Goal: Navigation & Orientation: Find specific page/section

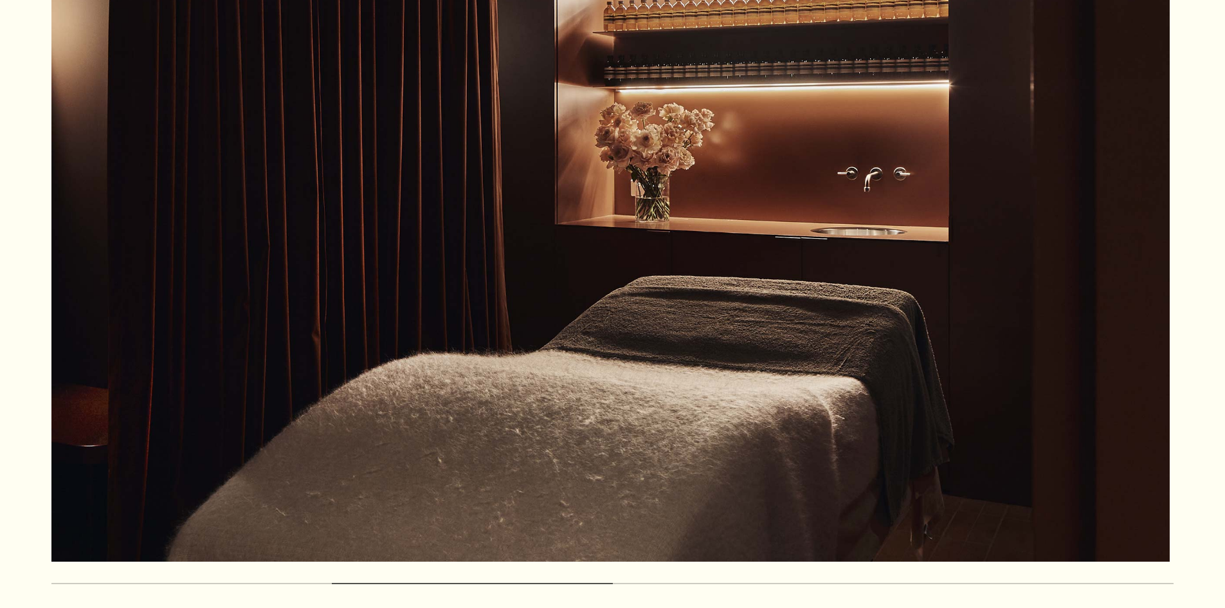
scroll to position [772, 0]
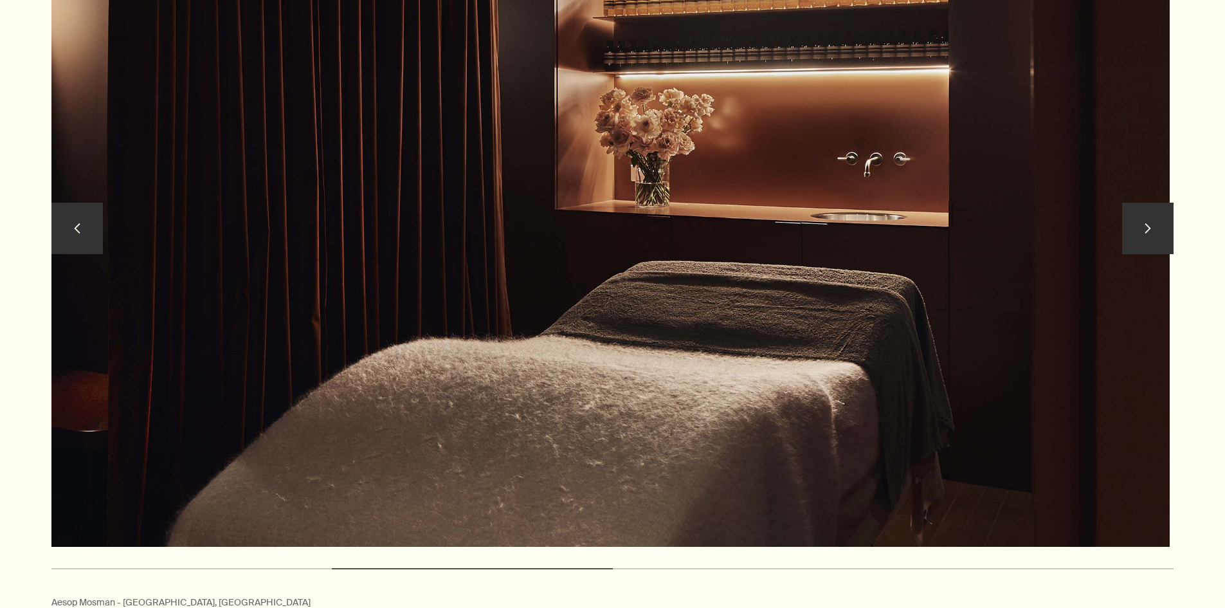
click at [1157, 228] on button "chevron" at bounding box center [1147, 228] width 51 height 51
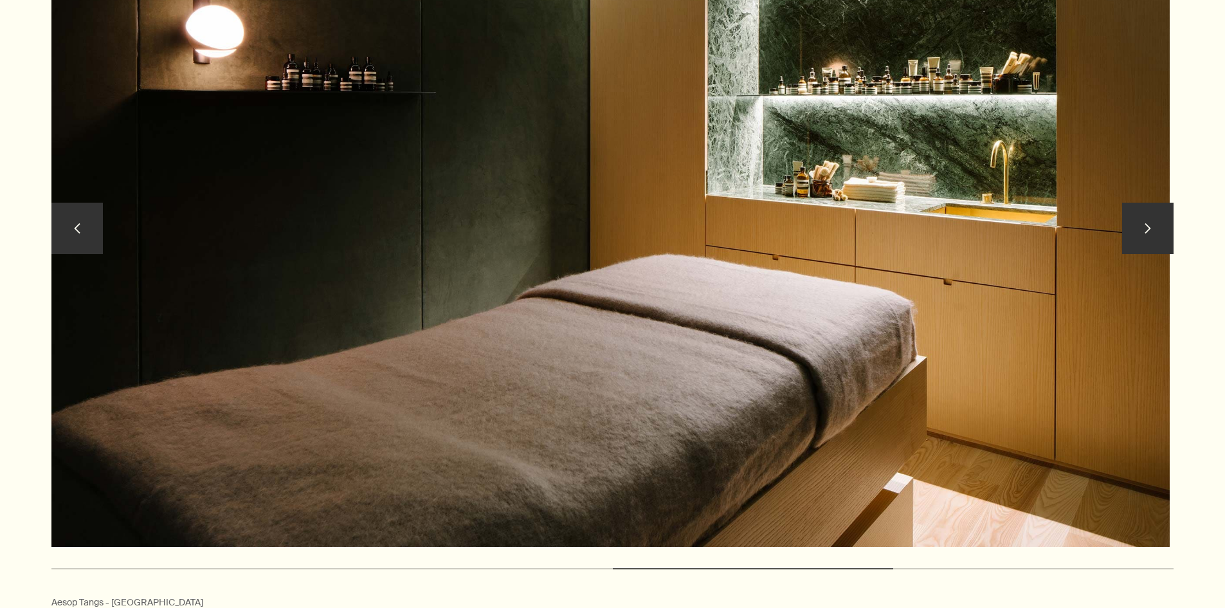
click at [1147, 230] on button "chevron" at bounding box center [1147, 228] width 51 height 51
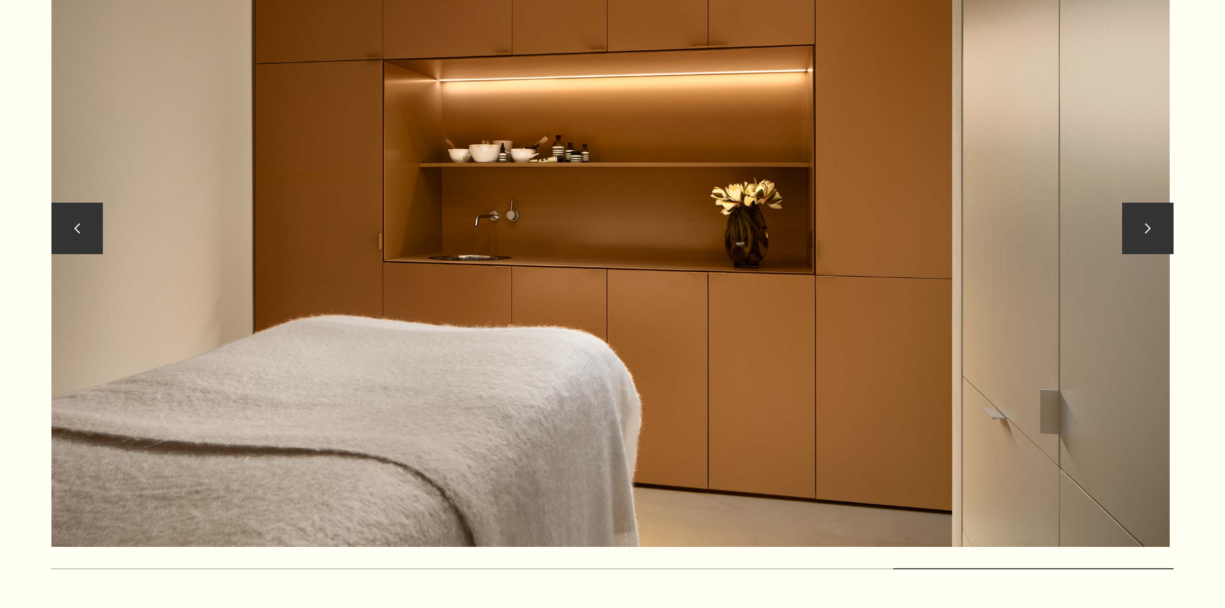
click at [1147, 230] on button "chevron" at bounding box center [1147, 228] width 51 height 51
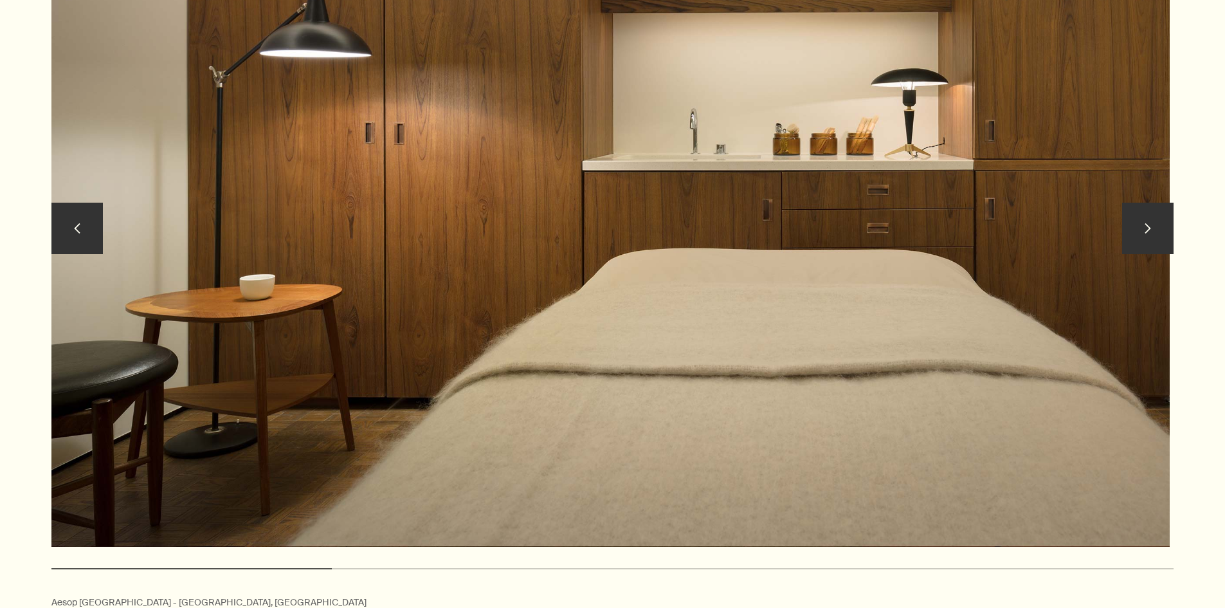
click at [1147, 230] on button "chevron" at bounding box center [1147, 228] width 51 height 51
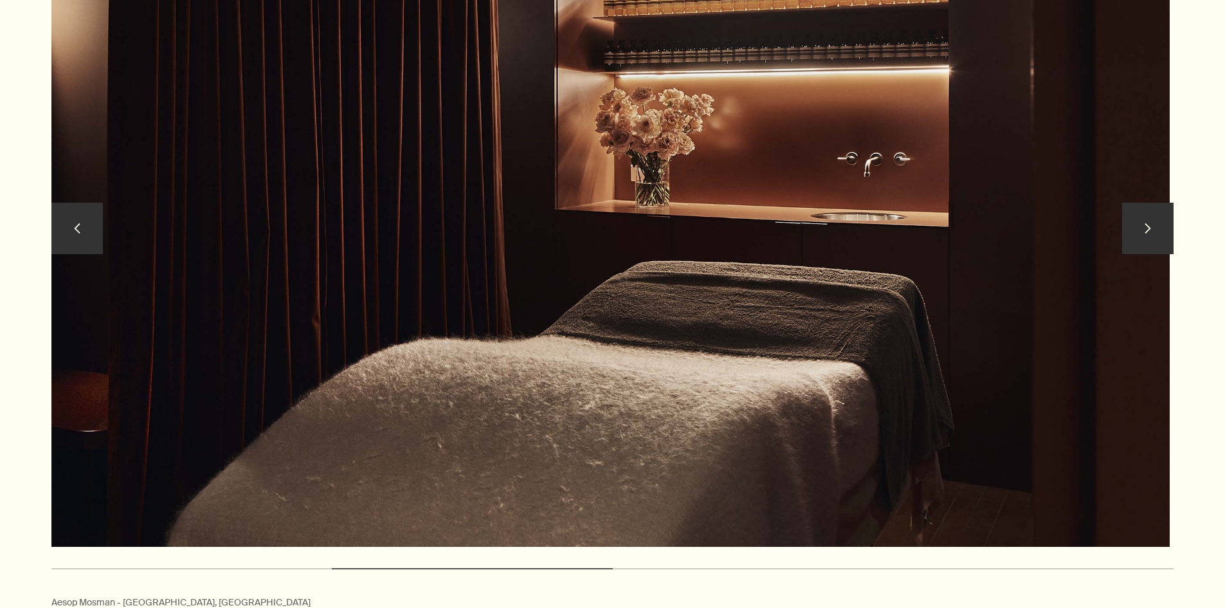
click at [1147, 230] on button "chevron" at bounding box center [1147, 228] width 51 height 51
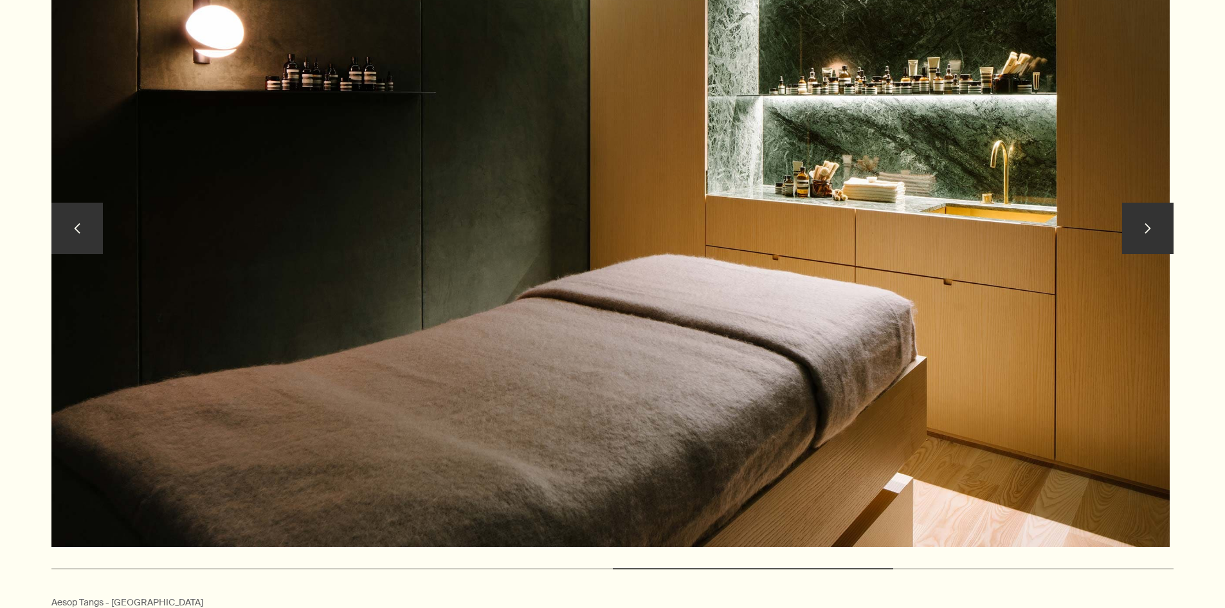
click at [1147, 230] on button "chevron" at bounding box center [1147, 228] width 51 height 51
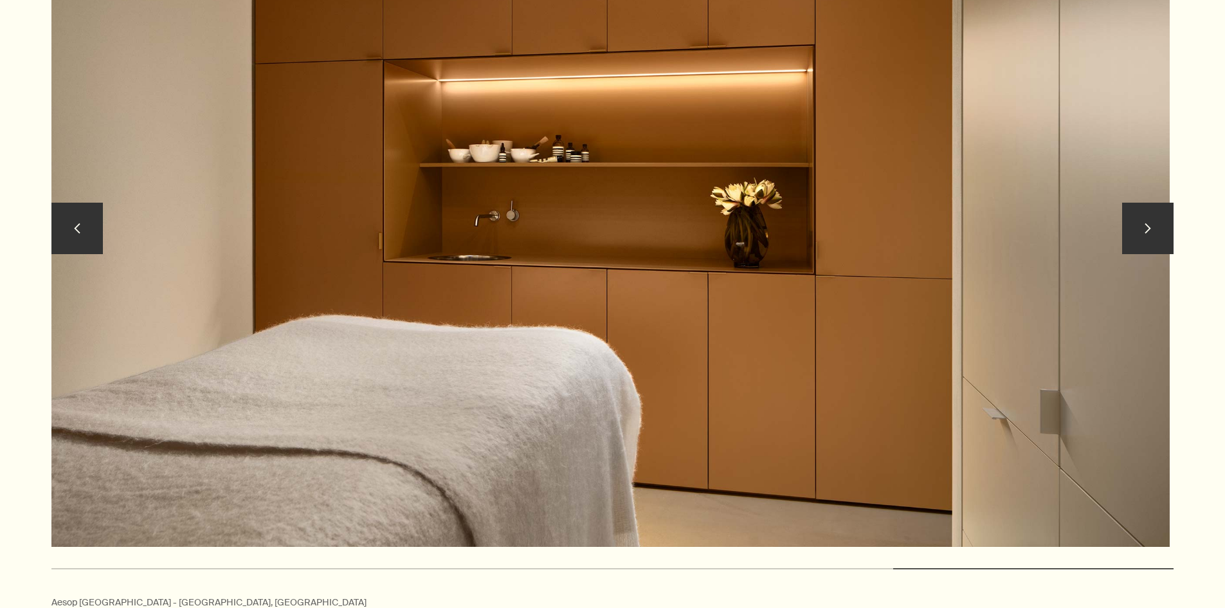
click at [1147, 230] on button "chevron" at bounding box center [1147, 228] width 51 height 51
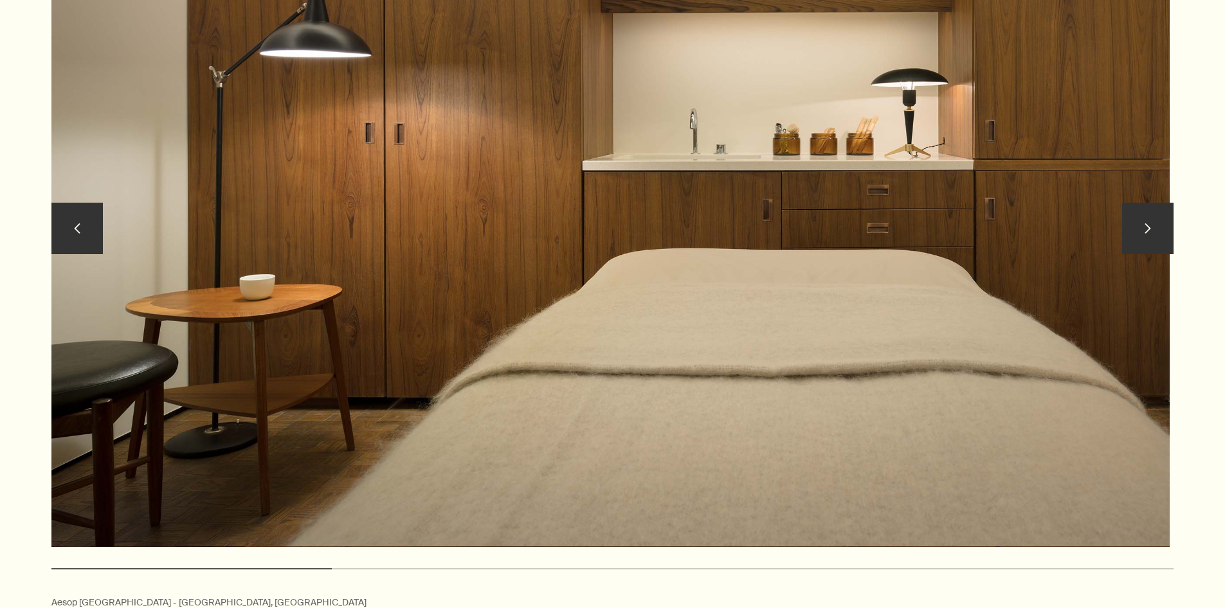
click at [1145, 223] on button "chevron" at bounding box center [1147, 228] width 51 height 51
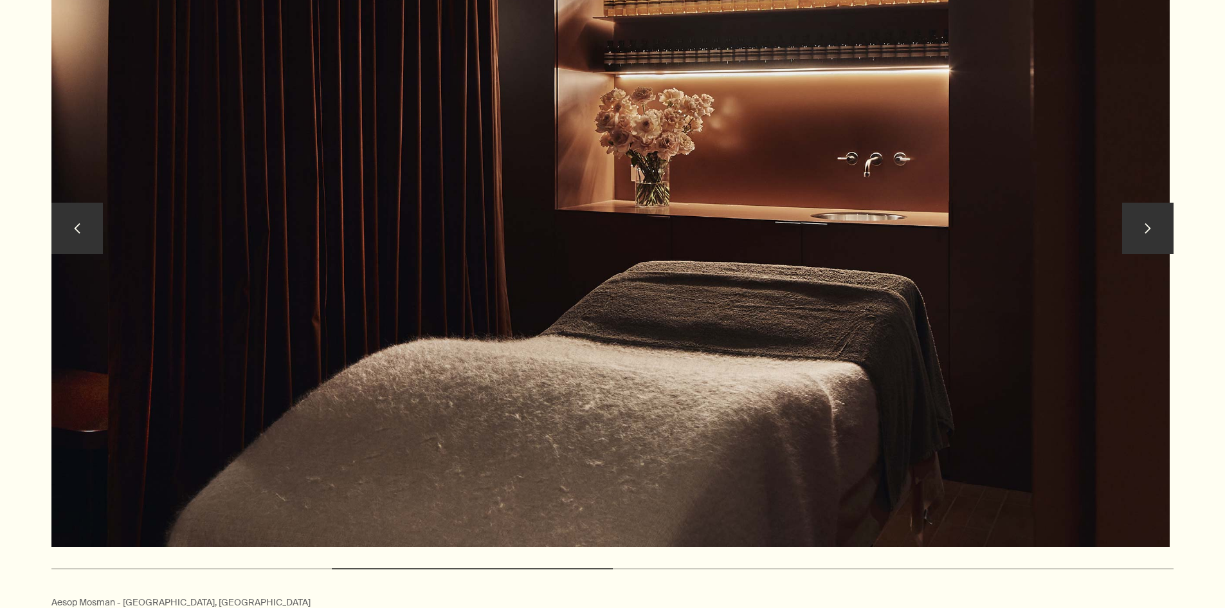
click at [1145, 223] on button "chevron" at bounding box center [1147, 228] width 51 height 51
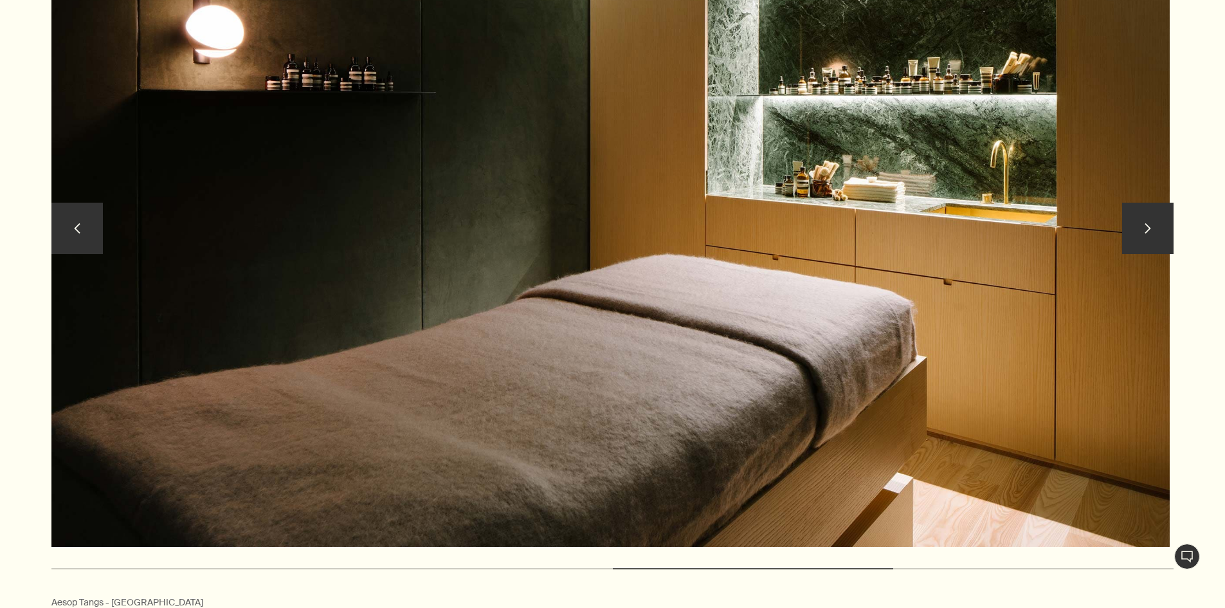
click at [72, 232] on button "chevron" at bounding box center [76, 228] width 51 height 51
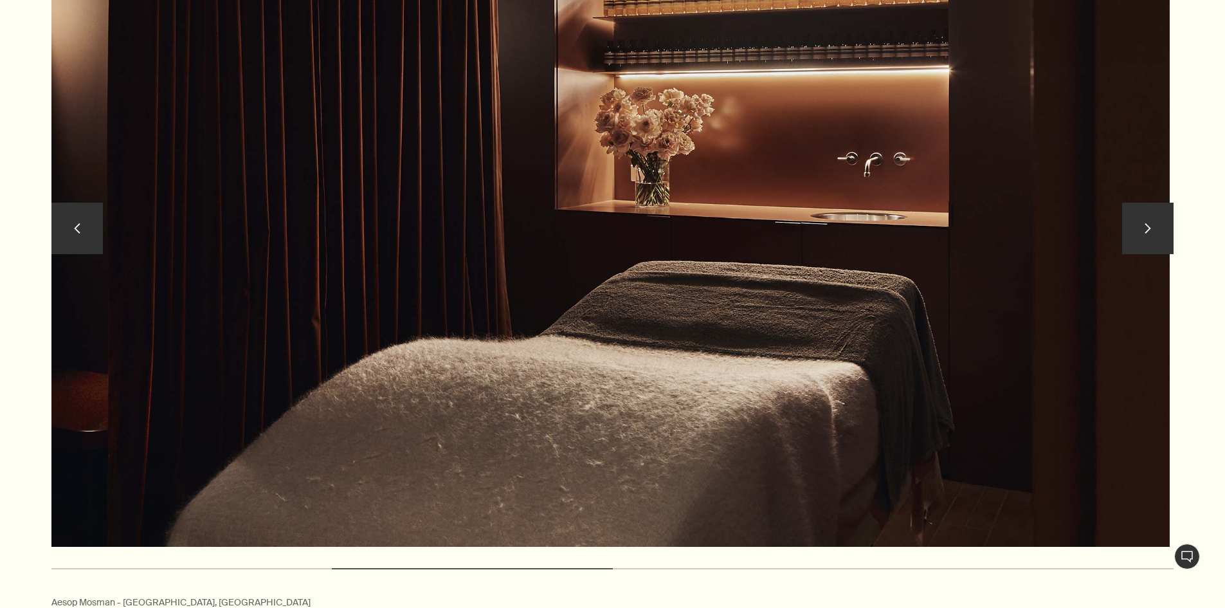
click at [1133, 225] on button "chevron" at bounding box center [1147, 228] width 51 height 51
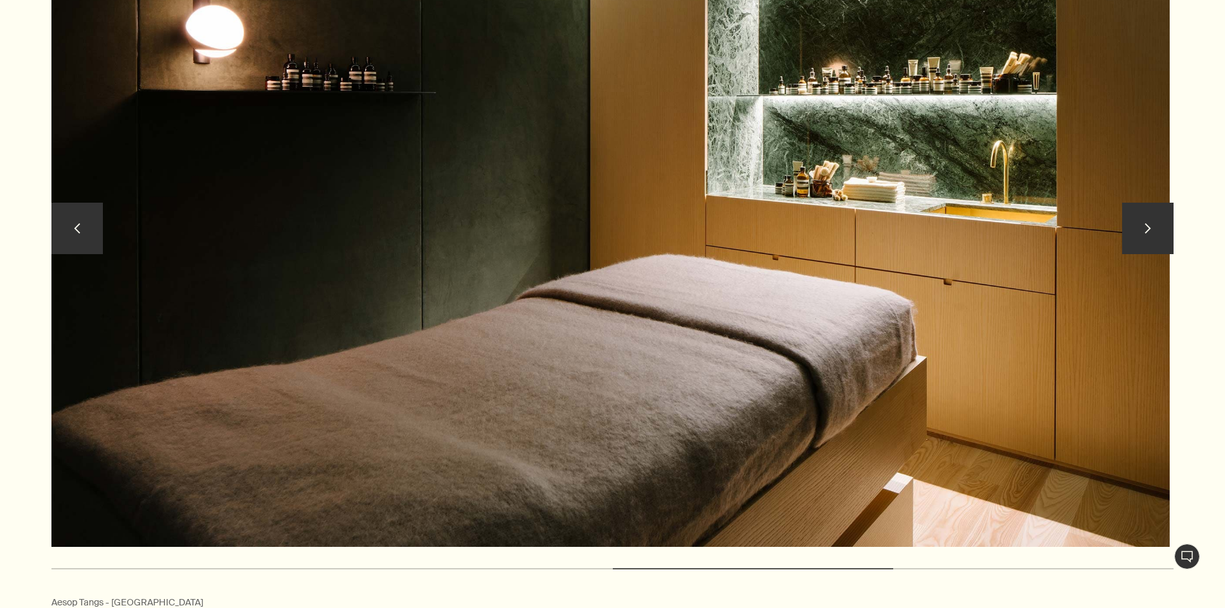
click at [1133, 225] on button "chevron" at bounding box center [1147, 228] width 51 height 51
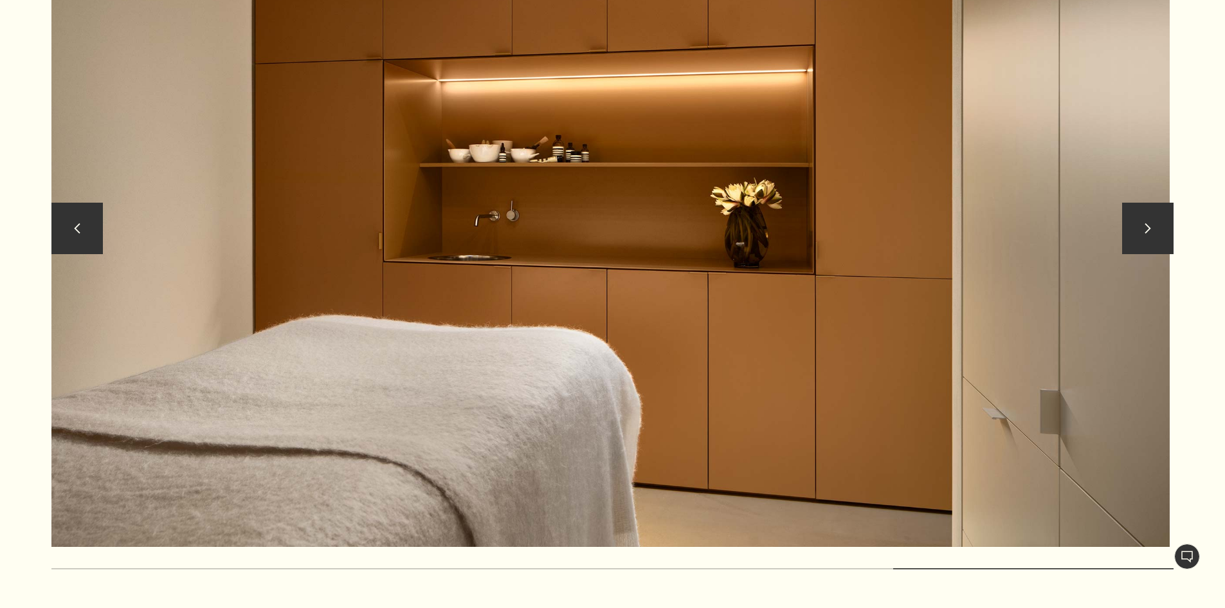
click at [1133, 225] on button "chevron" at bounding box center [1147, 228] width 51 height 51
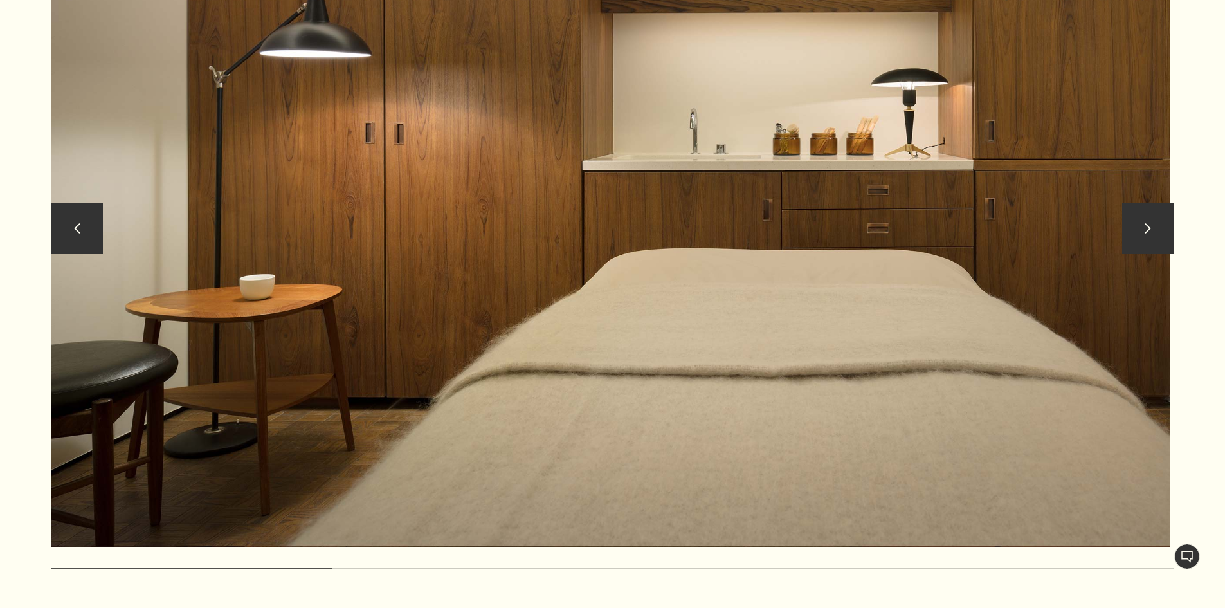
click at [1133, 225] on button "chevron" at bounding box center [1147, 228] width 51 height 51
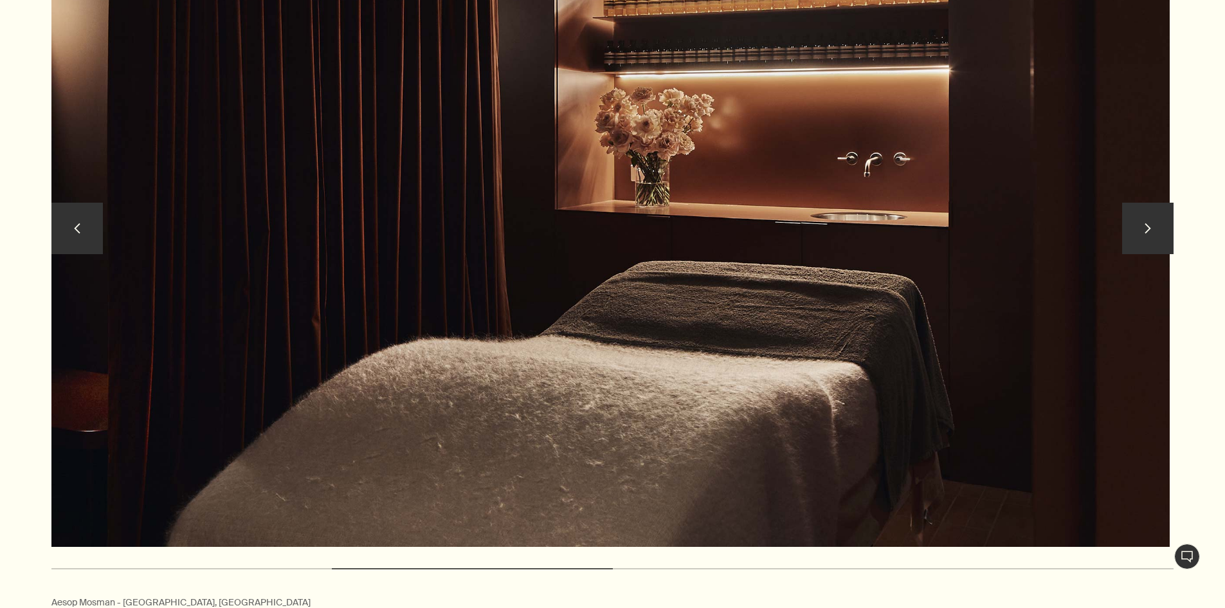
click at [1133, 225] on button "chevron" at bounding box center [1147, 228] width 51 height 51
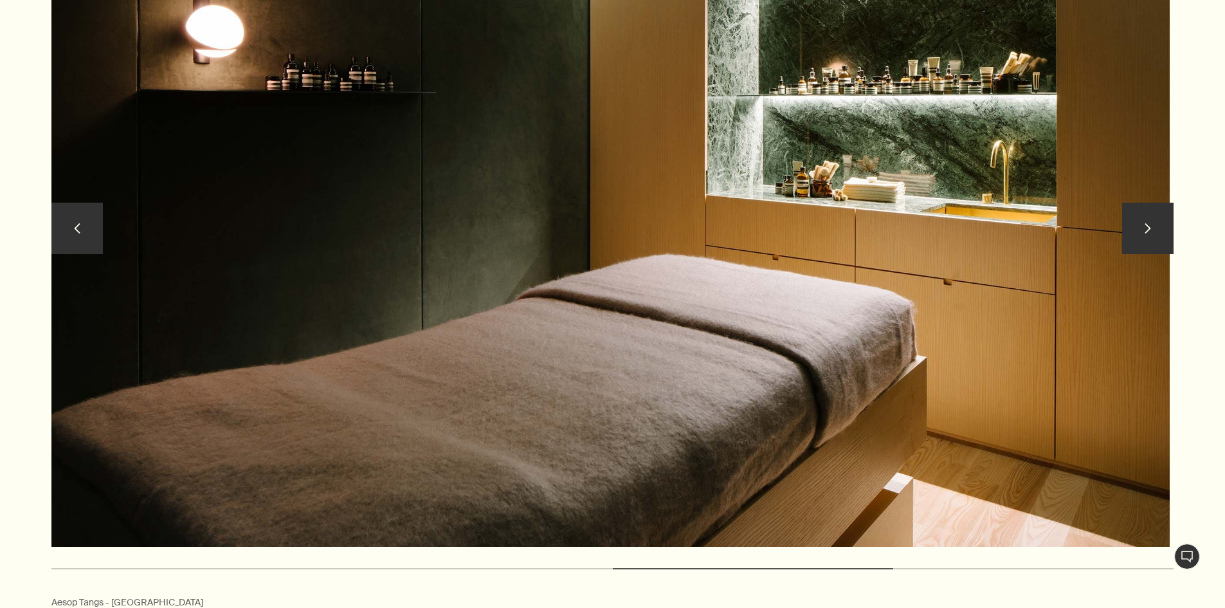
click at [1133, 225] on button "chevron" at bounding box center [1147, 228] width 51 height 51
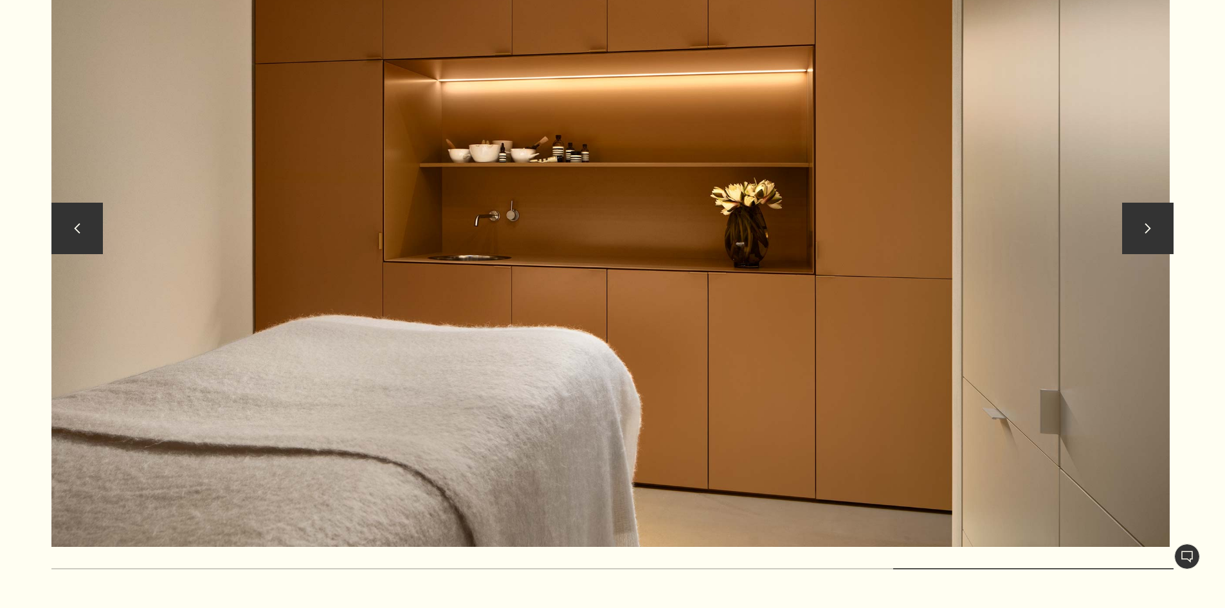
click at [1133, 225] on button "chevron" at bounding box center [1147, 228] width 51 height 51
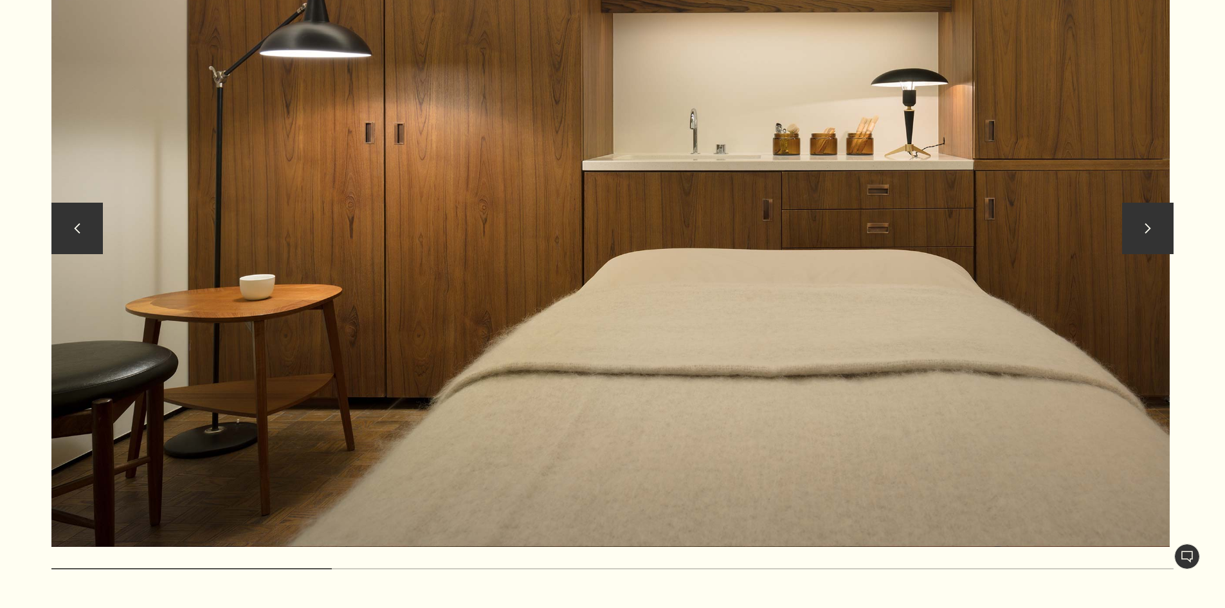
click at [1133, 225] on button "chevron" at bounding box center [1147, 228] width 51 height 51
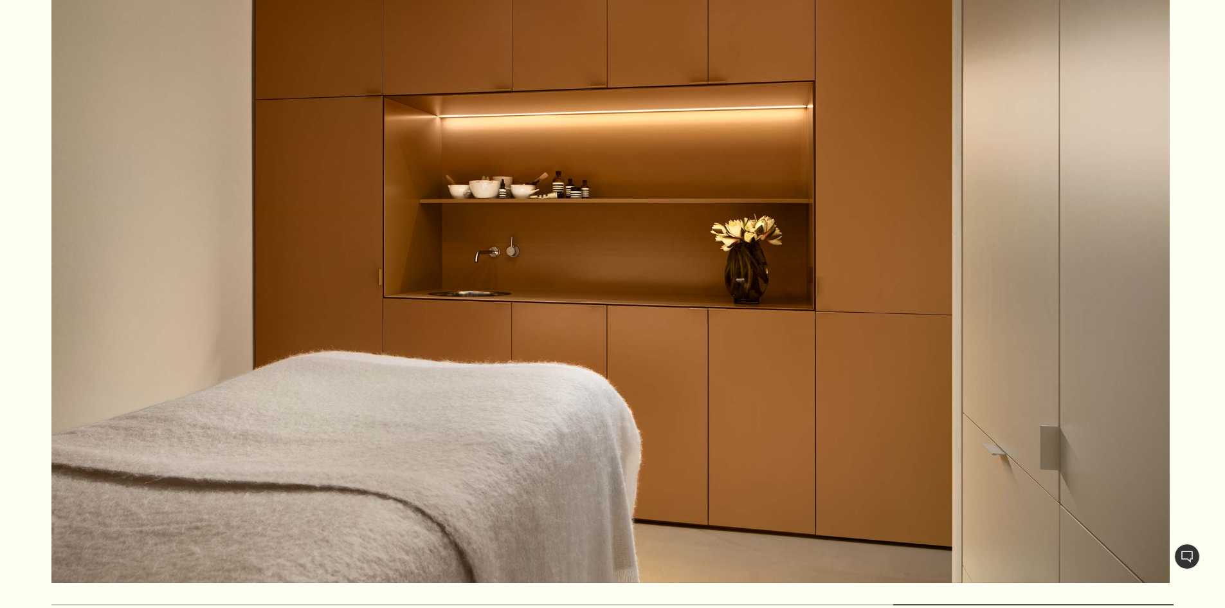
scroll to position [772, 0]
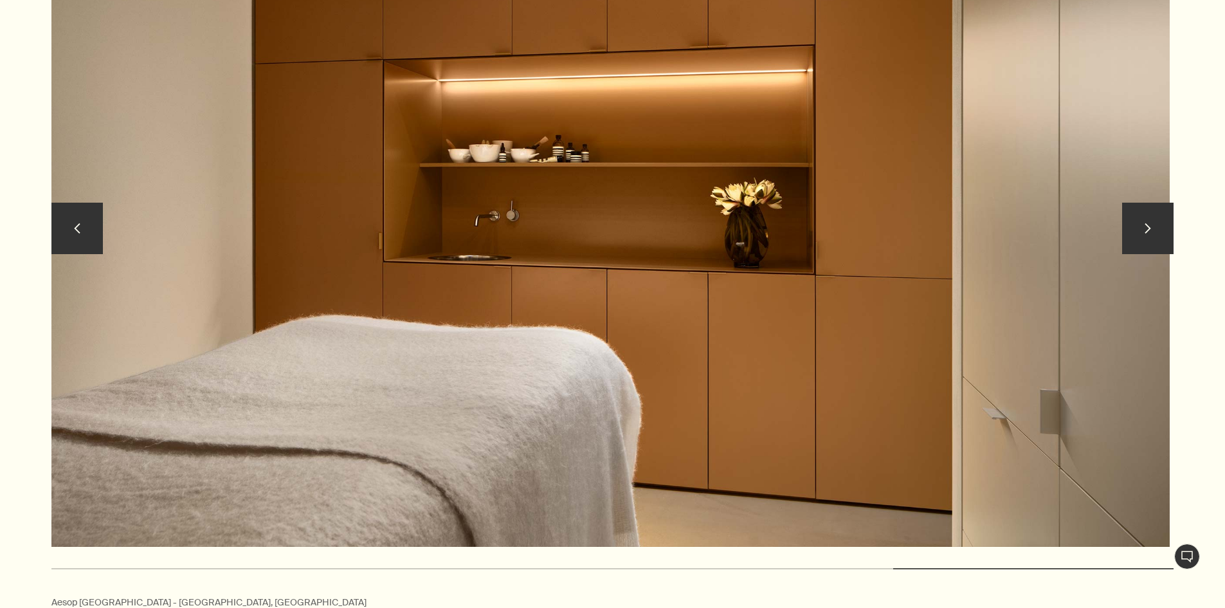
click at [1158, 220] on button "chevron" at bounding box center [1147, 228] width 51 height 51
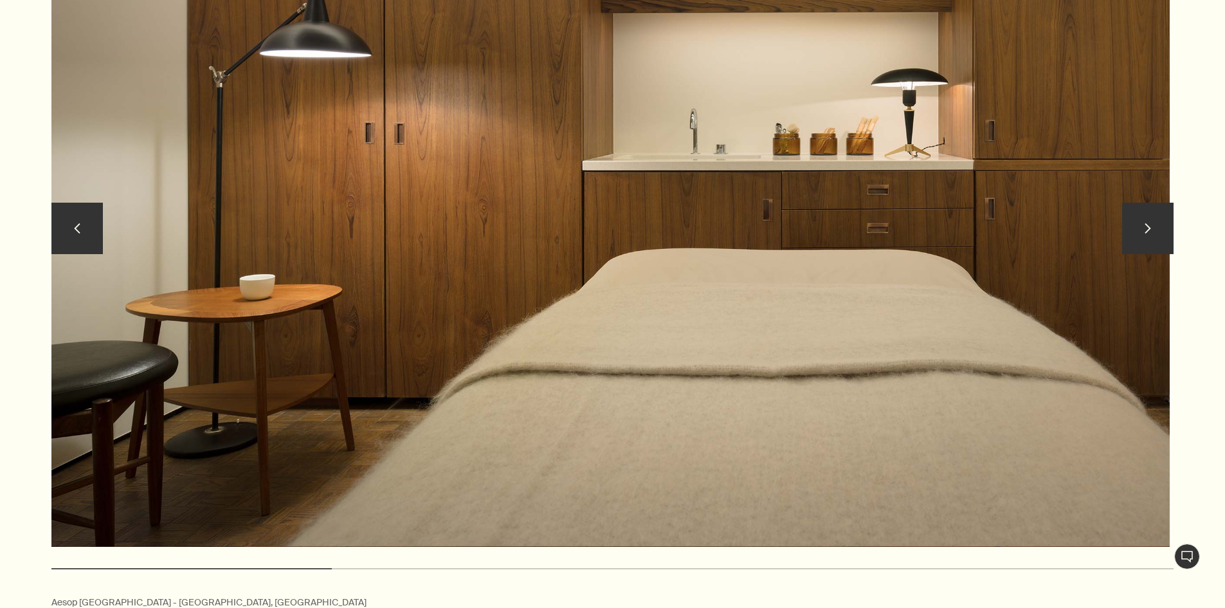
click at [1152, 225] on button "chevron" at bounding box center [1147, 228] width 51 height 51
